Goal: Find specific page/section: Find specific page/section

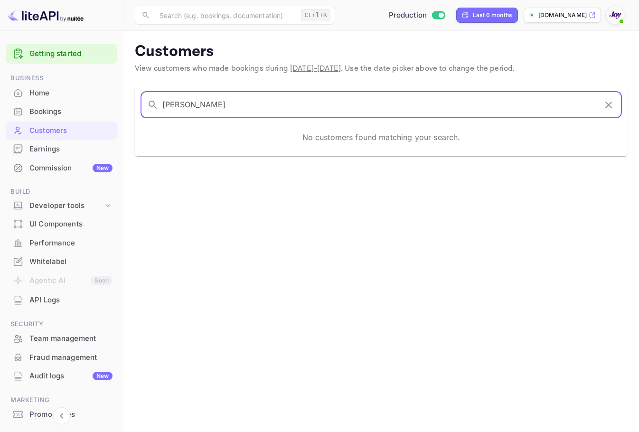
drag, startPoint x: 252, startPoint y: 108, endPoint x: 83, endPoint y: 98, distance: 169.9
click at [80, 98] on div "Getting started Business Home Bookings Customers Earnings Commission New Build …" at bounding box center [319, 216] width 639 height 432
type input "[PERSON_NAME]"
click at [98, 100] on div "Home" at bounding box center [62, 93] width 112 height 19
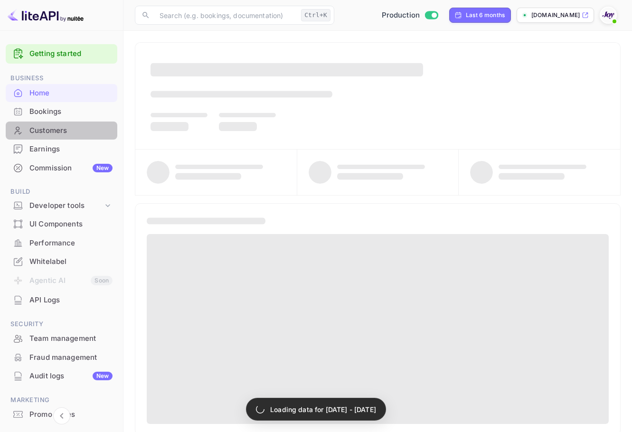
click at [62, 133] on div "Customers" at bounding box center [70, 130] width 83 height 11
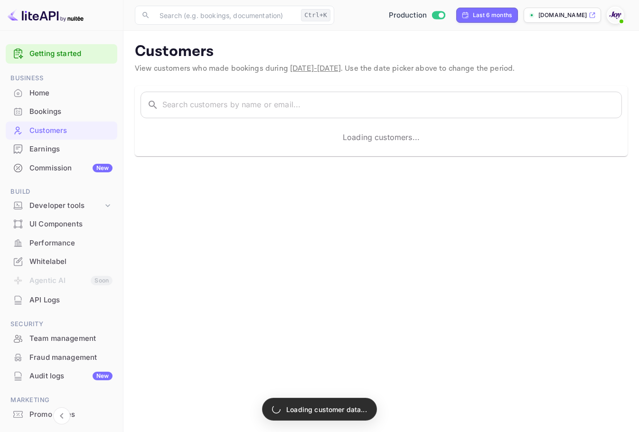
click at [430, 82] on div "​ ​ Loading customers..." at bounding box center [375, 116] width 504 height 82
click at [419, 101] on input "text" at bounding box center [392, 105] width 460 height 27
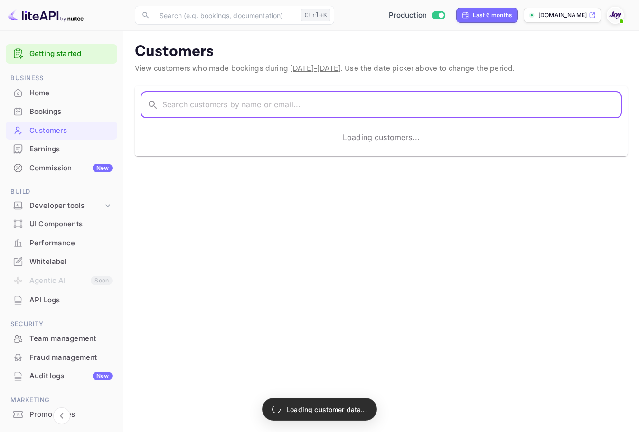
paste input "[PERSON_NAME]"
type input "[PERSON_NAME]"
